Goal: Information Seeking & Learning: Learn about a topic

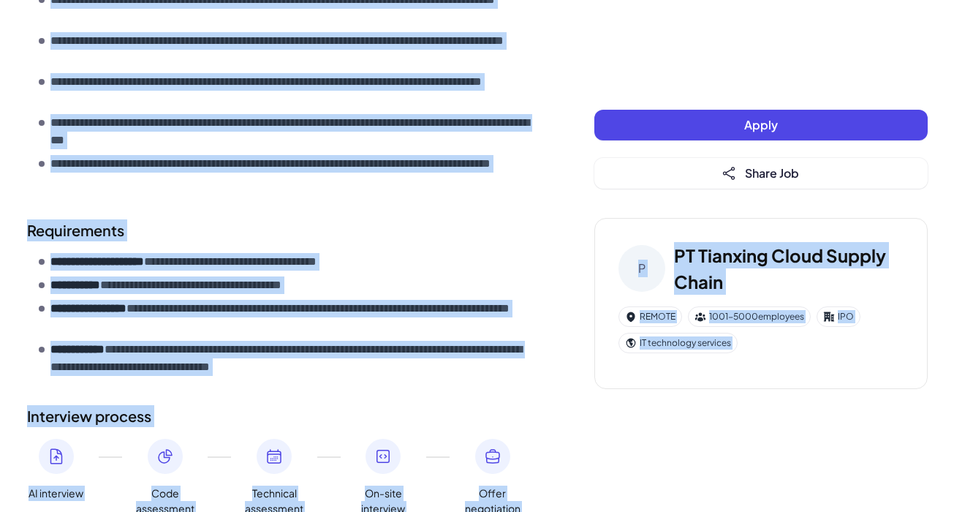
scroll to position [675, 0]
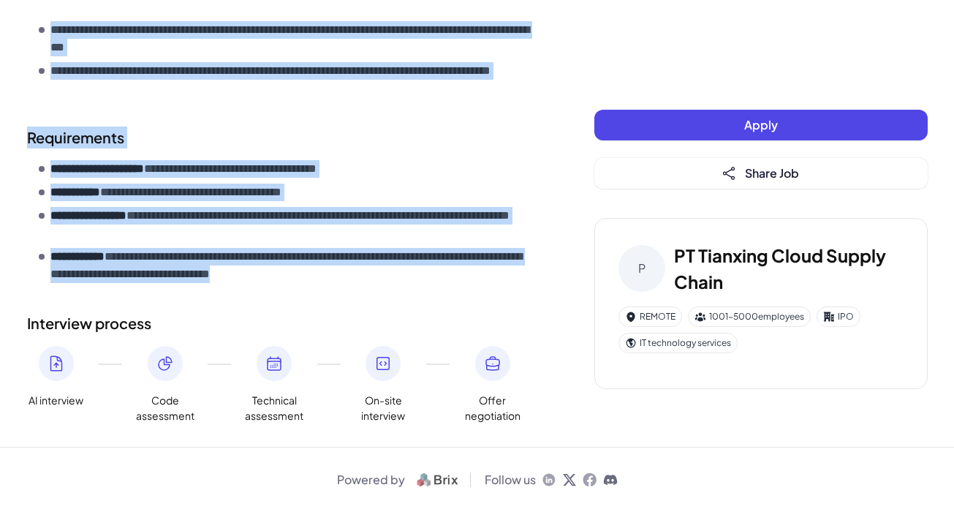
drag, startPoint x: 29, startPoint y: 180, endPoint x: 415, endPoint y: 281, distance: 399.2
copy div "**********"
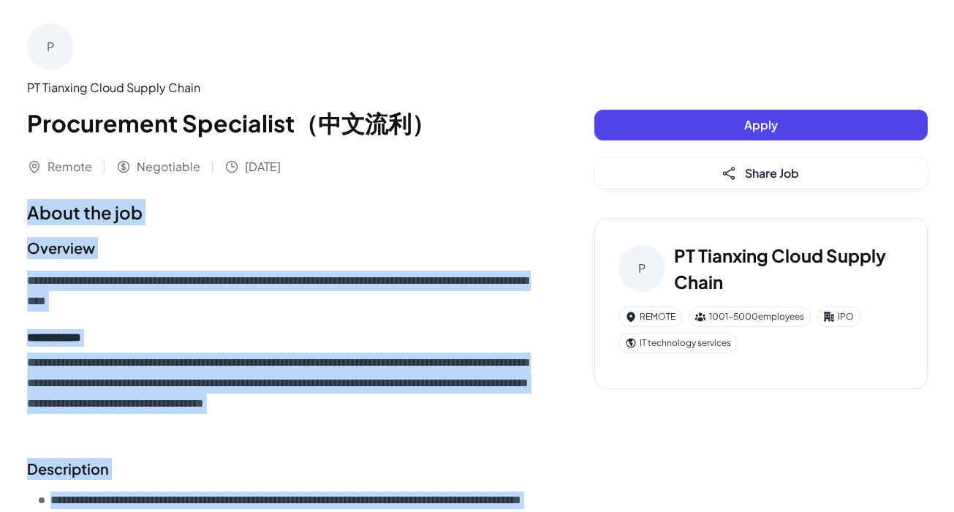
scroll to position [0, 0]
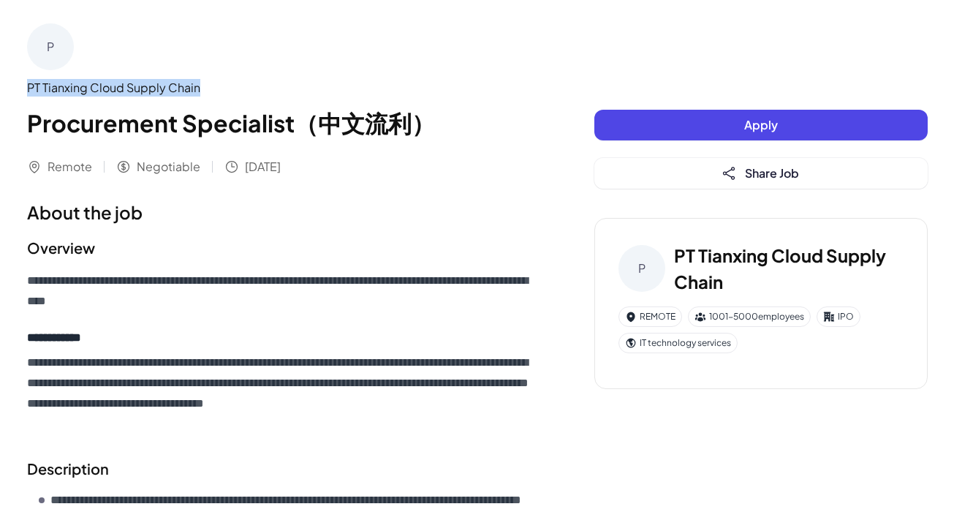
drag, startPoint x: 200, startPoint y: 91, endPoint x: 26, endPoint y: 95, distance: 174.1
drag, startPoint x: 28, startPoint y: 87, endPoint x: 210, endPoint y: 92, distance: 182.1
click at [210, 92] on div "PT Tianxing Cloud Supply Chain" at bounding box center [281, 88] width 509 height 18
copy div "PT Tianxing Cloud Supply Chain"
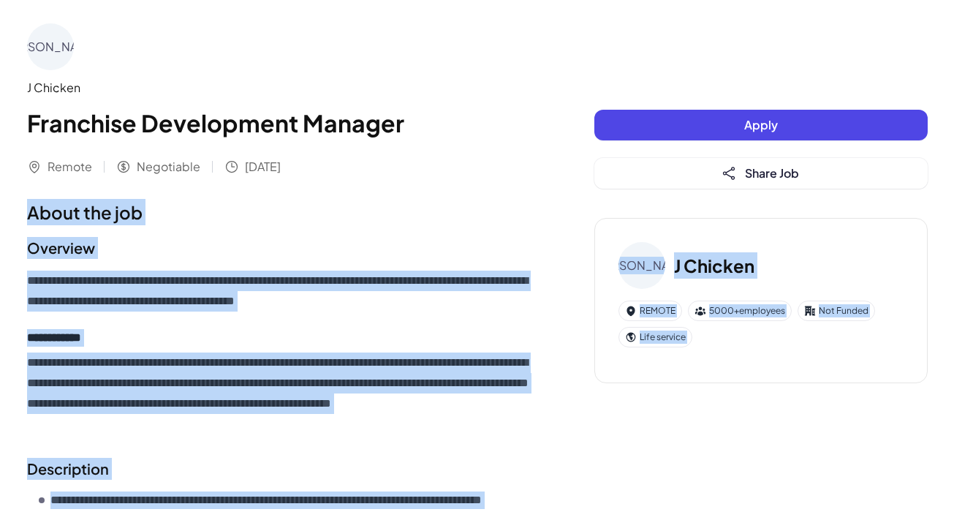
scroll to position [633, 0]
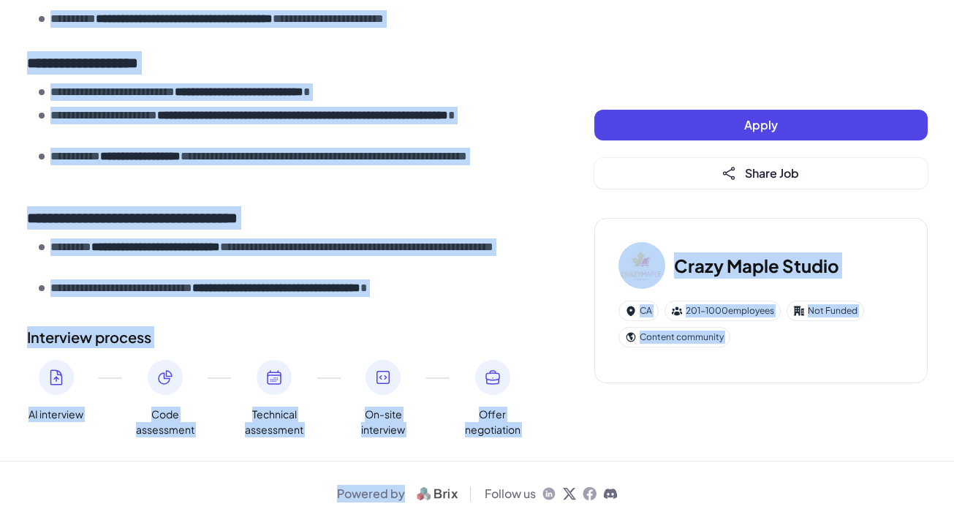
scroll to position [1698, 0]
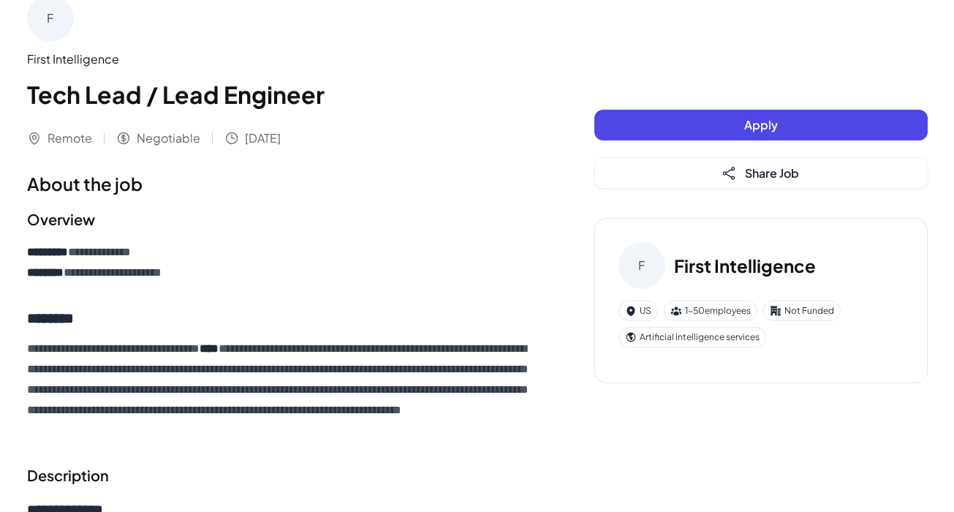
scroll to position [26, 0]
